Goal: Information Seeking & Learning: Learn about a topic

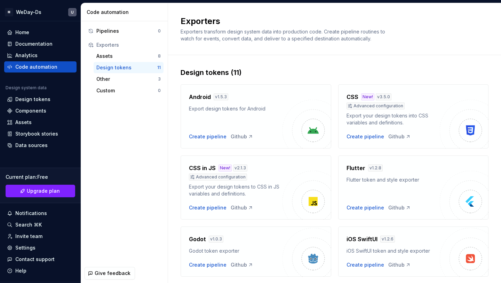
scroll to position [226, 0]
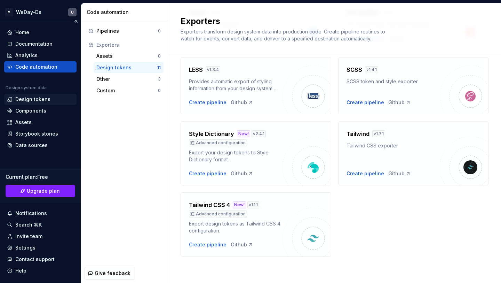
click at [48, 98] on div "Design tokens" at bounding box center [32, 99] width 35 height 7
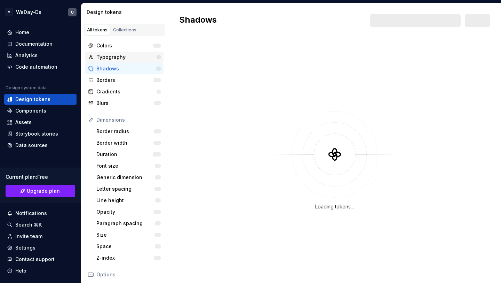
click at [139, 58] on div "Typography" at bounding box center [126, 57] width 60 height 7
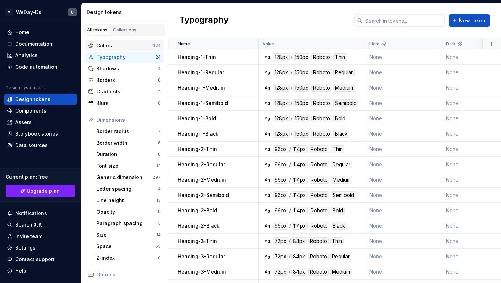
click at [130, 44] on div "Colors" at bounding box center [124, 45] width 56 height 7
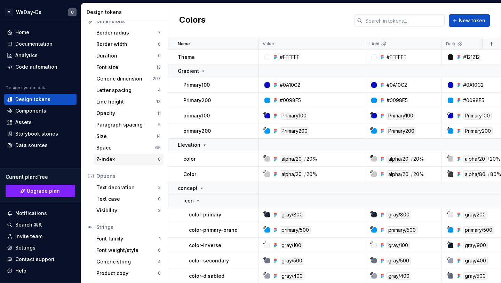
scroll to position [76, 0]
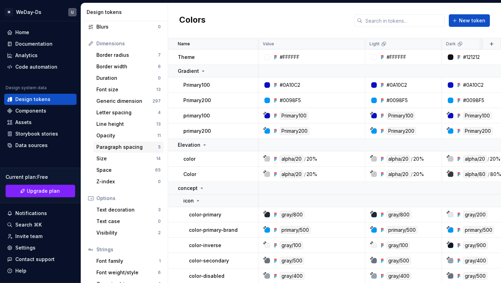
click at [131, 149] on div "Paragraph spacing" at bounding box center [127, 146] width 62 height 7
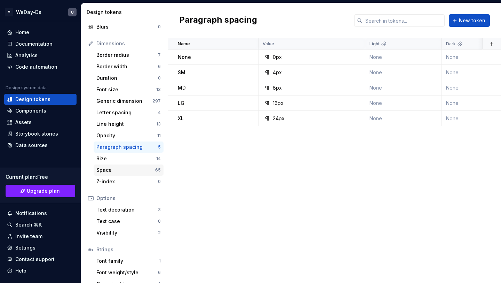
click at [136, 171] on div "Space" at bounding box center [125, 169] width 59 height 7
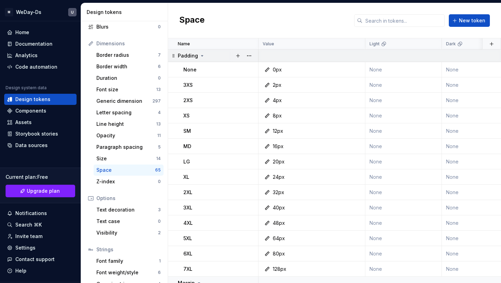
click at [198, 55] on div "Padding" at bounding box center [191, 55] width 27 height 7
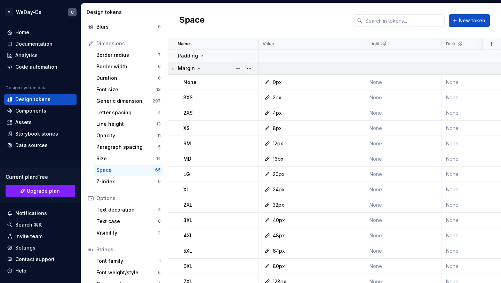
click at [200, 65] on icon at bounding box center [199, 68] width 6 height 6
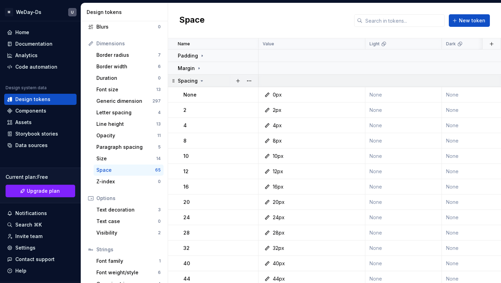
click at [200, 81] on icon at bounding box center [202, 81] width 6 height 6
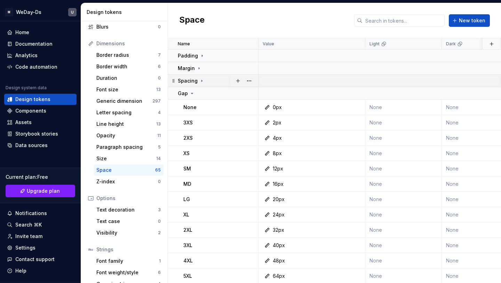
click at [200, 81] on icon at bounding box center [202, 81] width 6 height 6
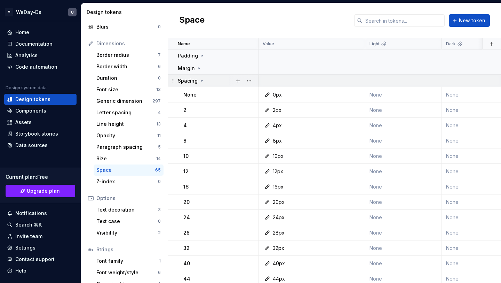
click at [200, 81] on icon at bounding box center [202, 81] width 6 height 6
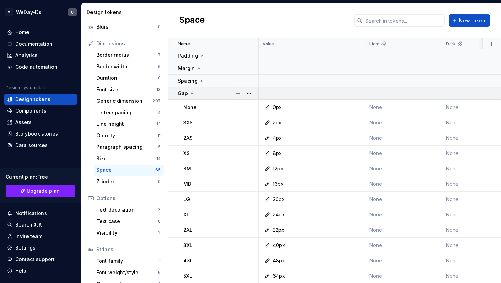
click at [191, 90] on icon at bounding box center [192, 93] width 6 height 6
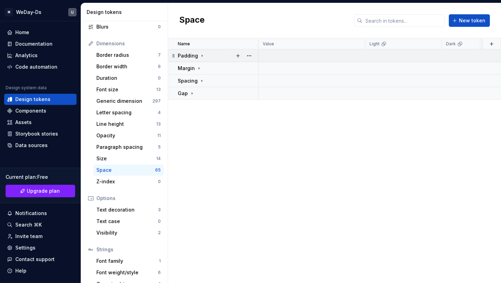
click at [199, 53] on icon at bounding box center [202, 56] width 6 height 6
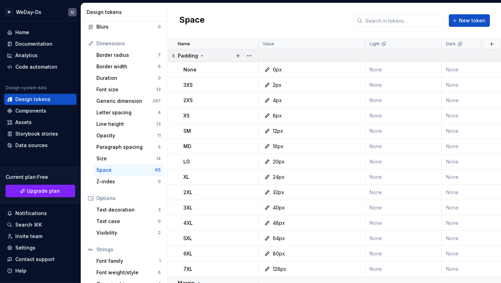
click at [201, 54] on icon at bounding box center [202, 56] width 6 height 6
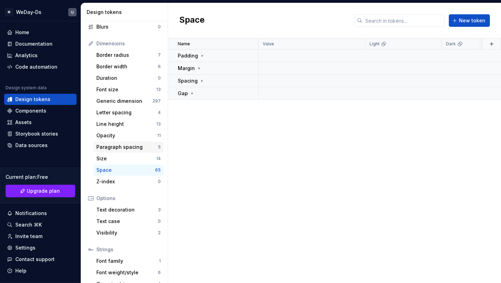
click at [120, 147] on div "Paragraph spacing" at bounding box center [127, 146] width 62 height 7
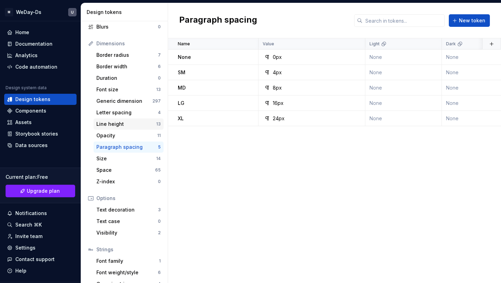
click at [127, 126] on div "Line height" at bounding box center [126, 123] width 60 height 7
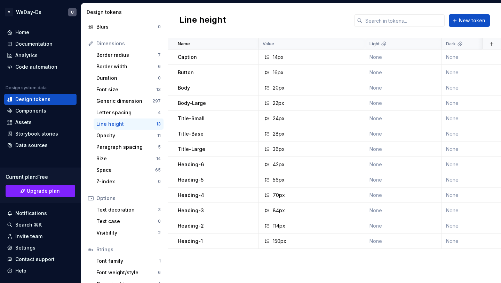
click at [325, 33] on div "Line height New token" at bounding box center [334, 20] width 333 height 35
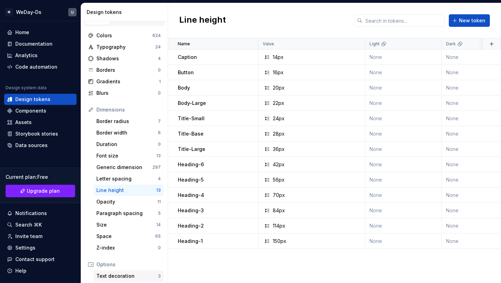
scroll to position [13, 0]
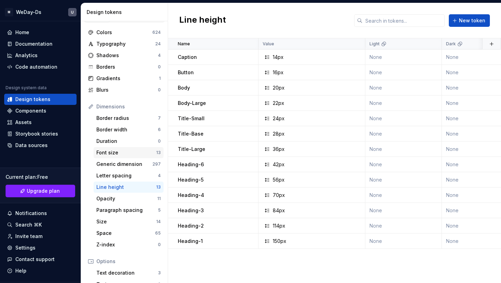
click at [138, 153] on div "Font size" at bounding box center [126, 152] width 60 height 7
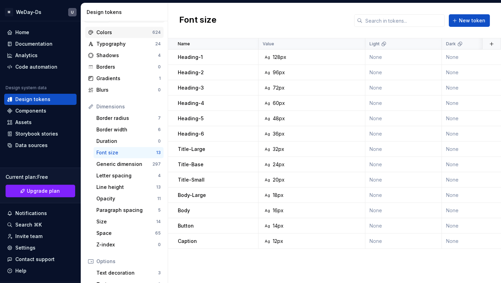
click at [123, 28] on div "Colors 624" at bounding box center [124, 32] width 78 height 11
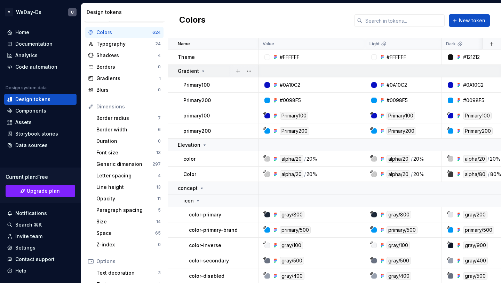
click at [203, 69] on icon at bounding box center [203, 71] width 6 height 6
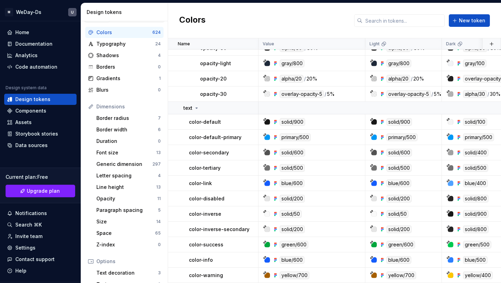
scroll to position [787, 0]
